Goal: Check status: Check status

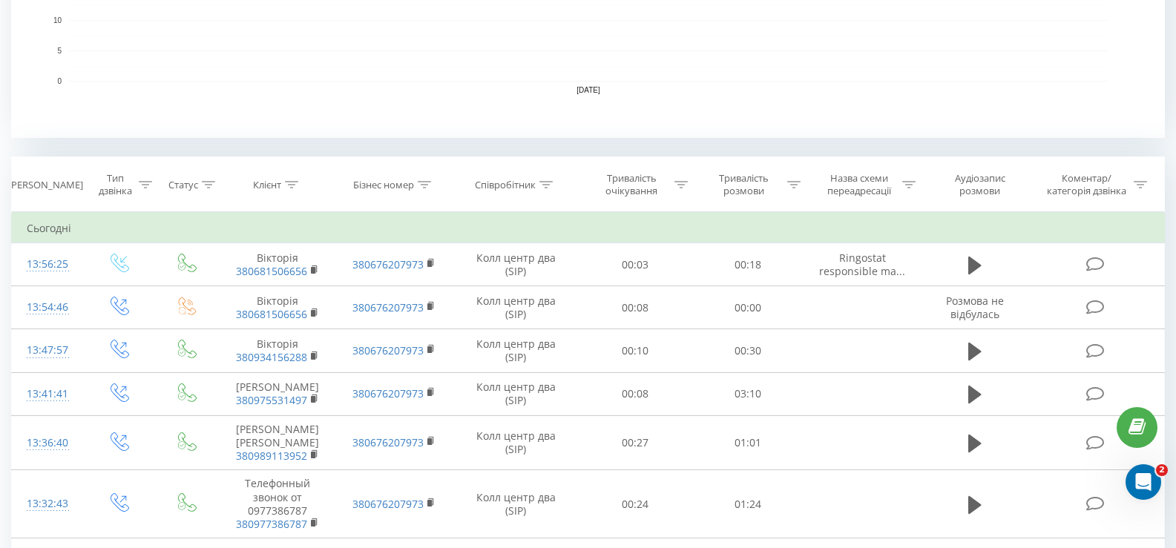
scroll to position [519, 0]
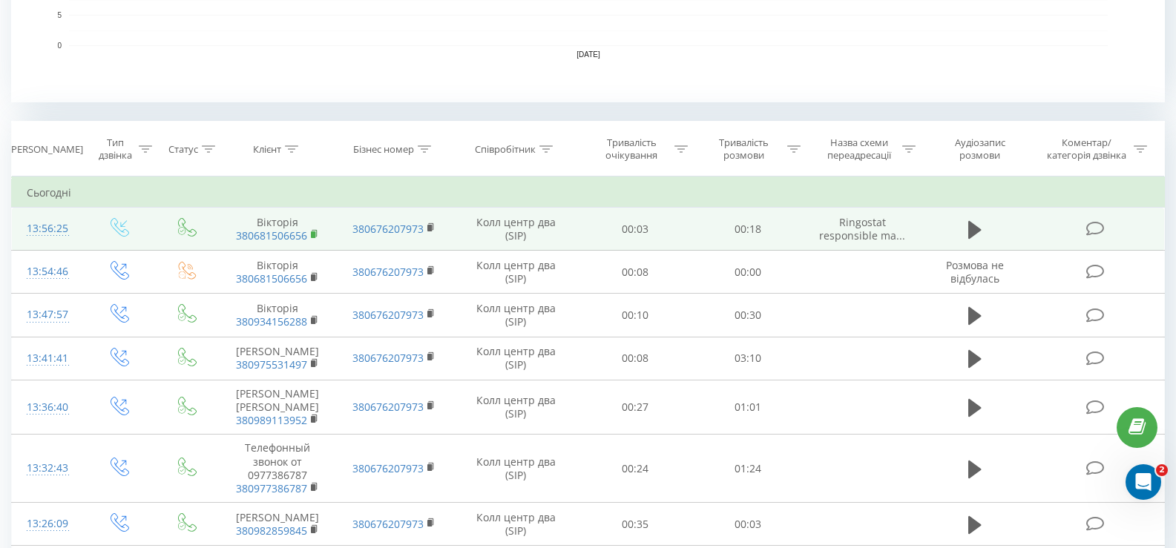
click at [312, 232] on rect at bounding box center [313, 234] width 4 height 7
